Goal: Information Seeking & Learning: Find specific fact

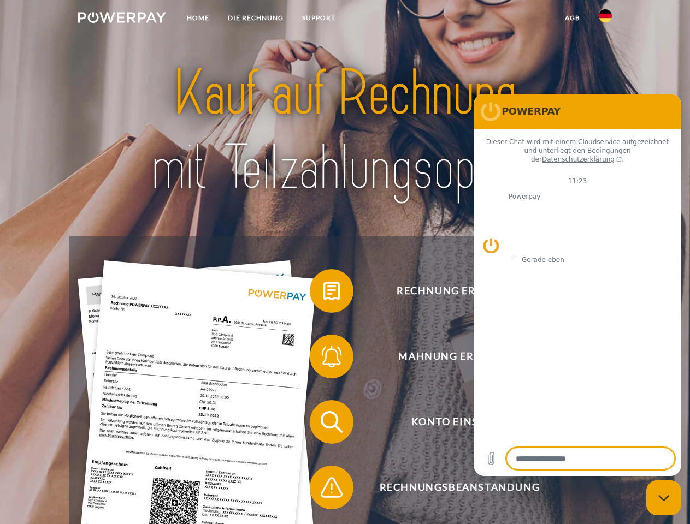
click at [122, 19] on img at bounding box center [122, 17] width 88 height 11
click at [605, 19] on img at bounding box center [605, 15] width 13 height 13
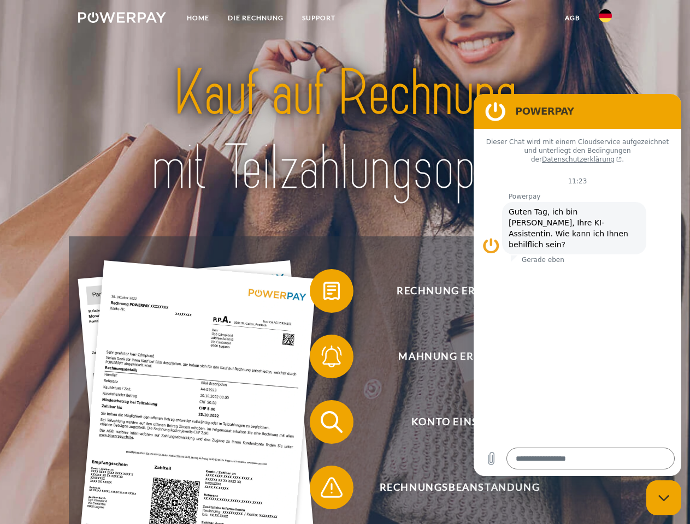
click at [572, 18] on link "agb" at bounding box center [572, 18] width 34 height 20
click at [323, 293] on span at bounding box center [315, 291] width 55 height 55
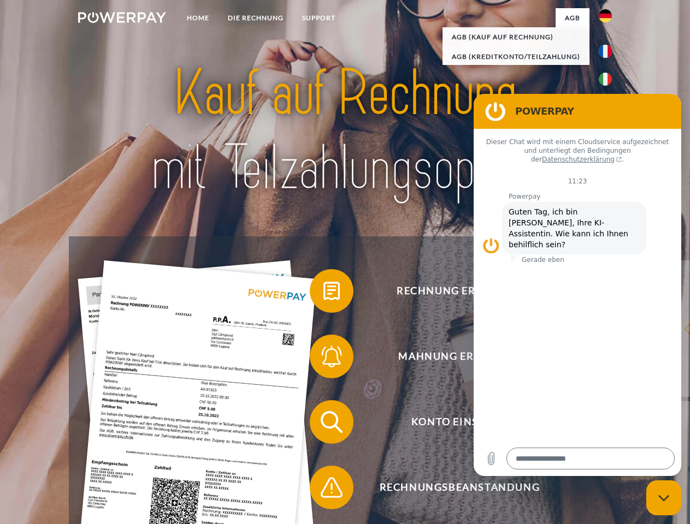
click at [323, 359] on span at bounding box center [315, 356] width 55 height 55
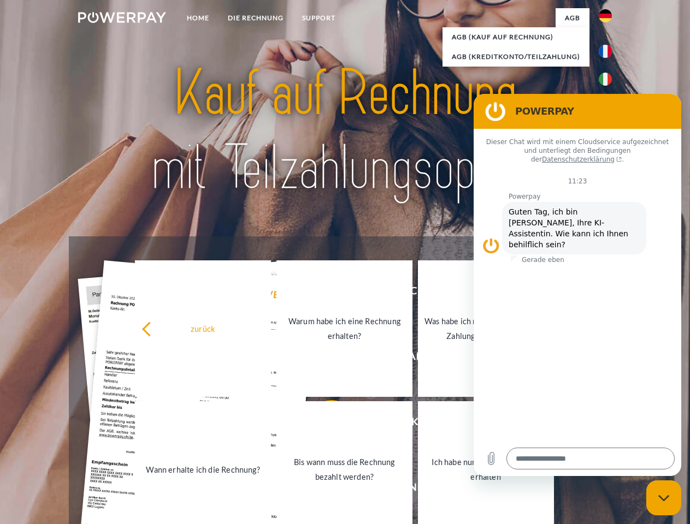
click at [323, 424] on link "Bis wann muss die Rechnung bezahlt werden?" at bounding box center [344, 469] width 136 height 137
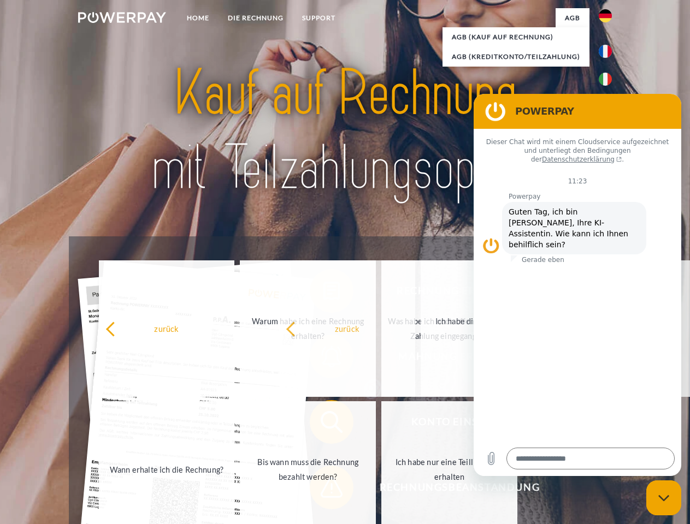
click at [323, 490] on span at bounding box center [315, 487] width 55 height 55
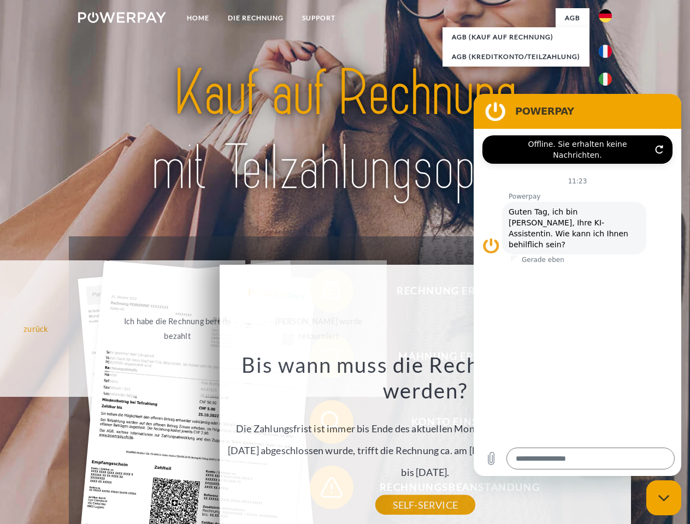
click at [663, 498] on icon "Messaging-Fenster schließen" at bounding box center [663, 498] width 11 height 7
type textarea "*"
